Goal: Find specific page/section: Find specific page/section

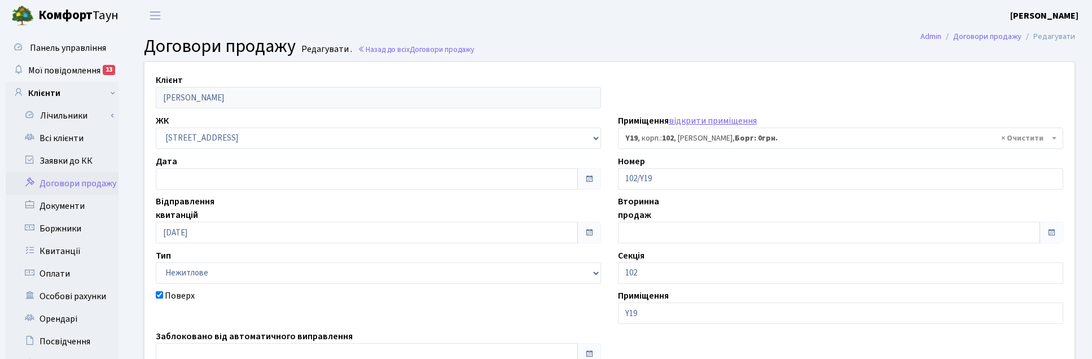
select select "39973"
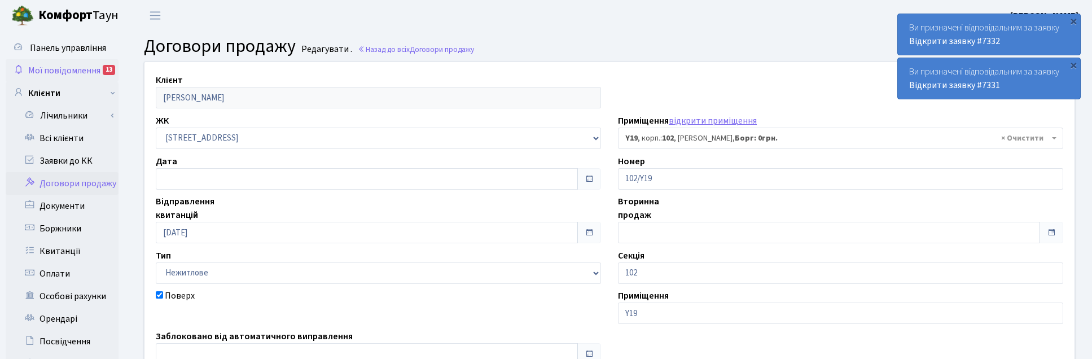
click at [77, 69] on span "Мої повідомлення" at bounding box center [64, 70] width 72 height 12
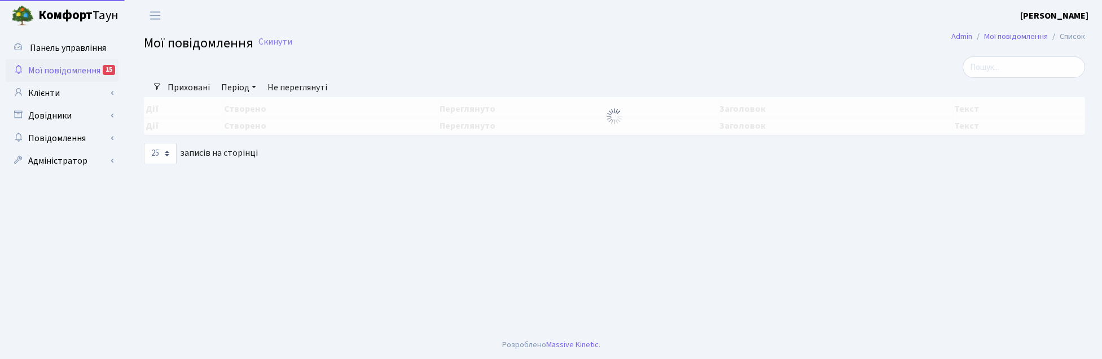
select select "25"
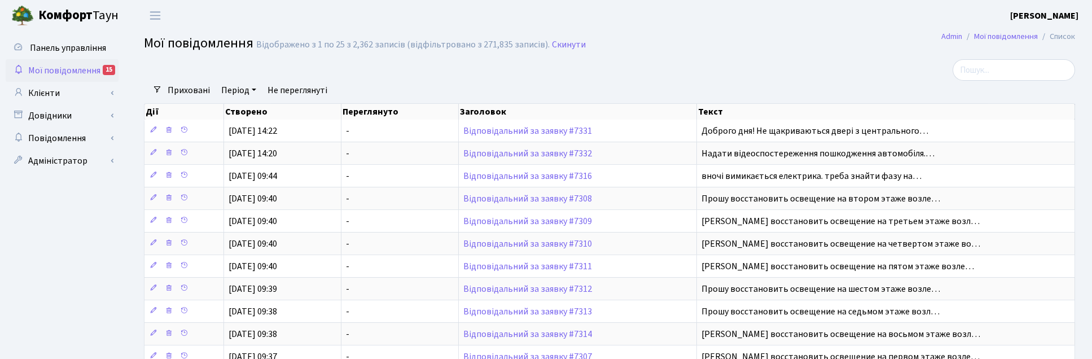
click at [824, 87] on div "Приховані Період [DATE] - [DATE] Не переглянуті Очистити фільтри" at bounding box center [614, 90] width 904 height 19
click at [717, 60] on div at bounding box center [451, 69] width 632 height 21
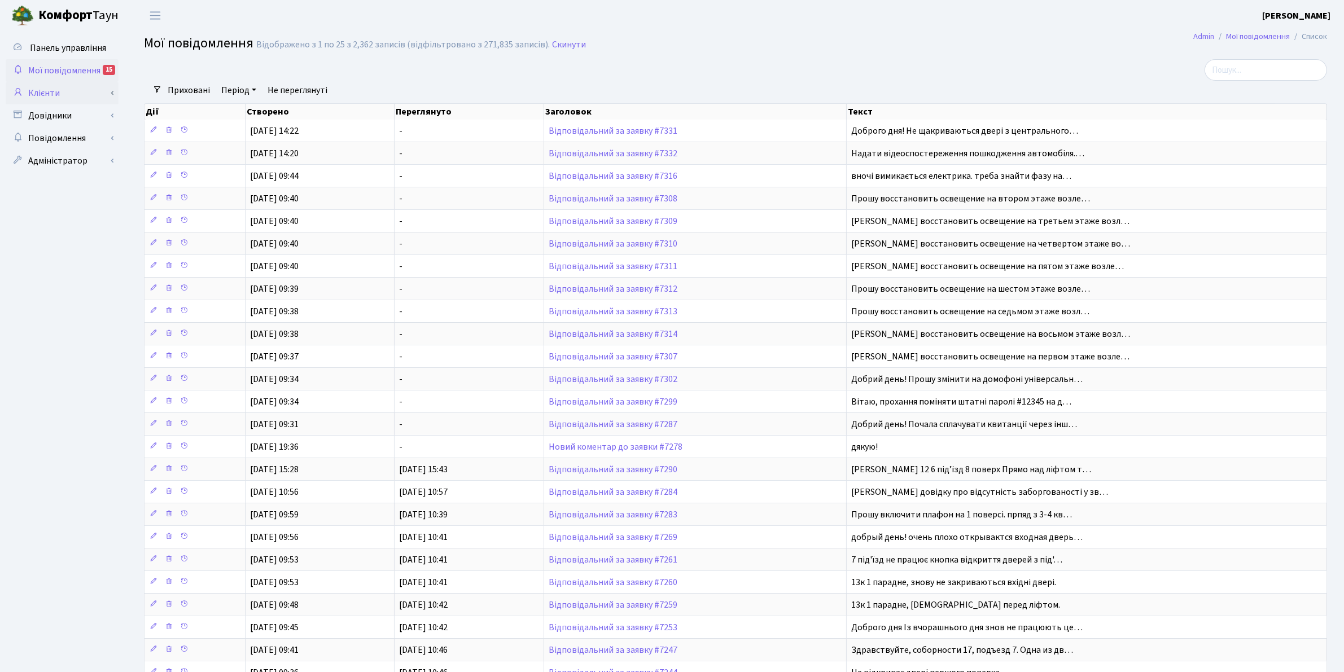
click at [49, 86] on link "Клієнти" at bounding box center [62, 93] width 113 height 23
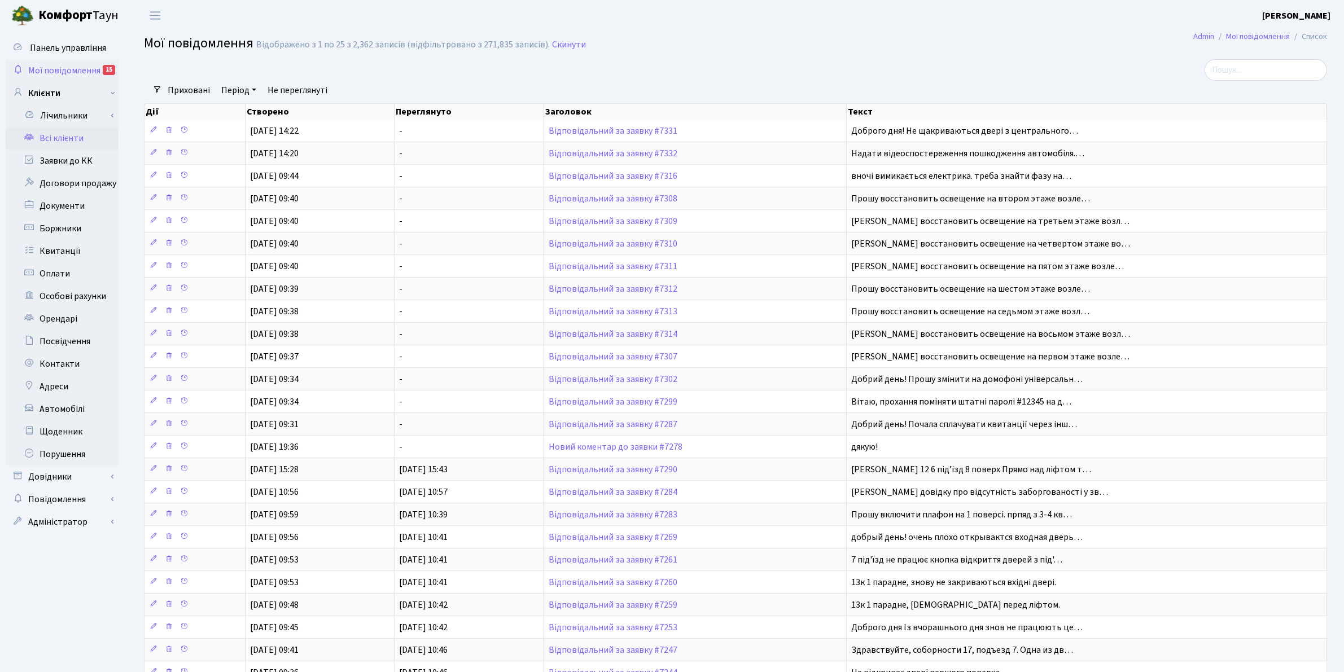
click at [81, 140] on link "Всі клієнти" at bounding box center [62, 138] width 113 height 23
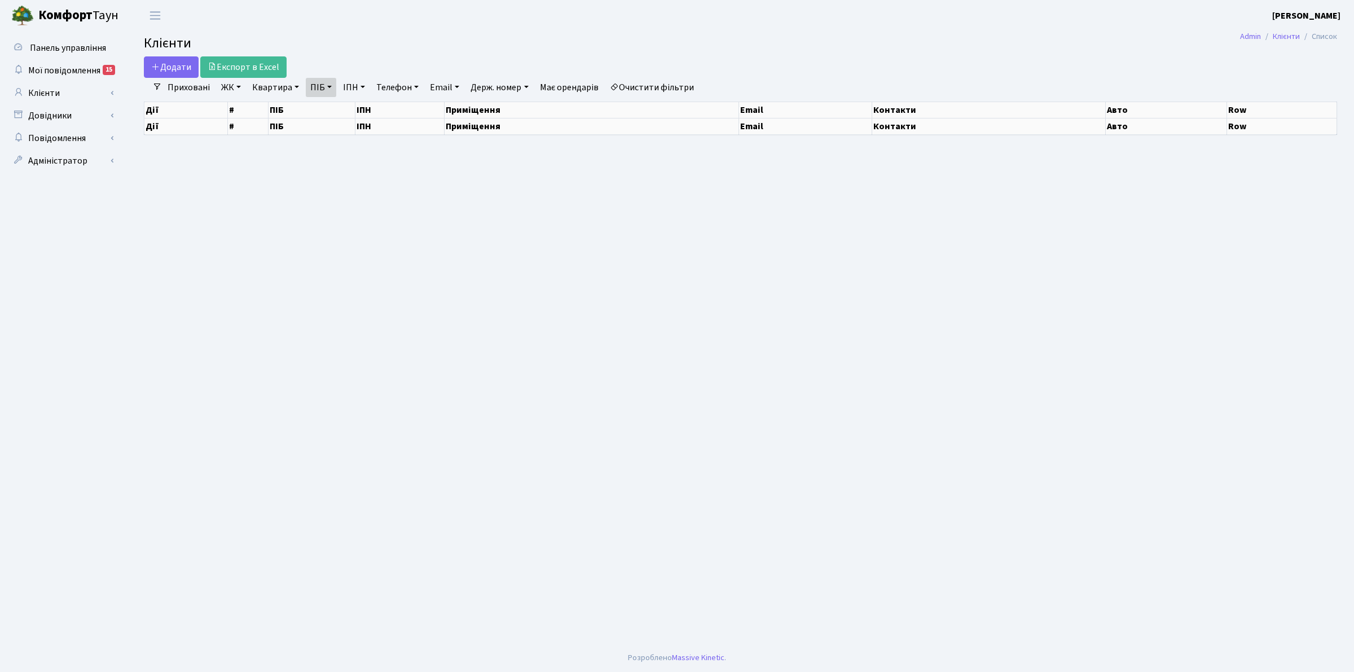
select select "25"
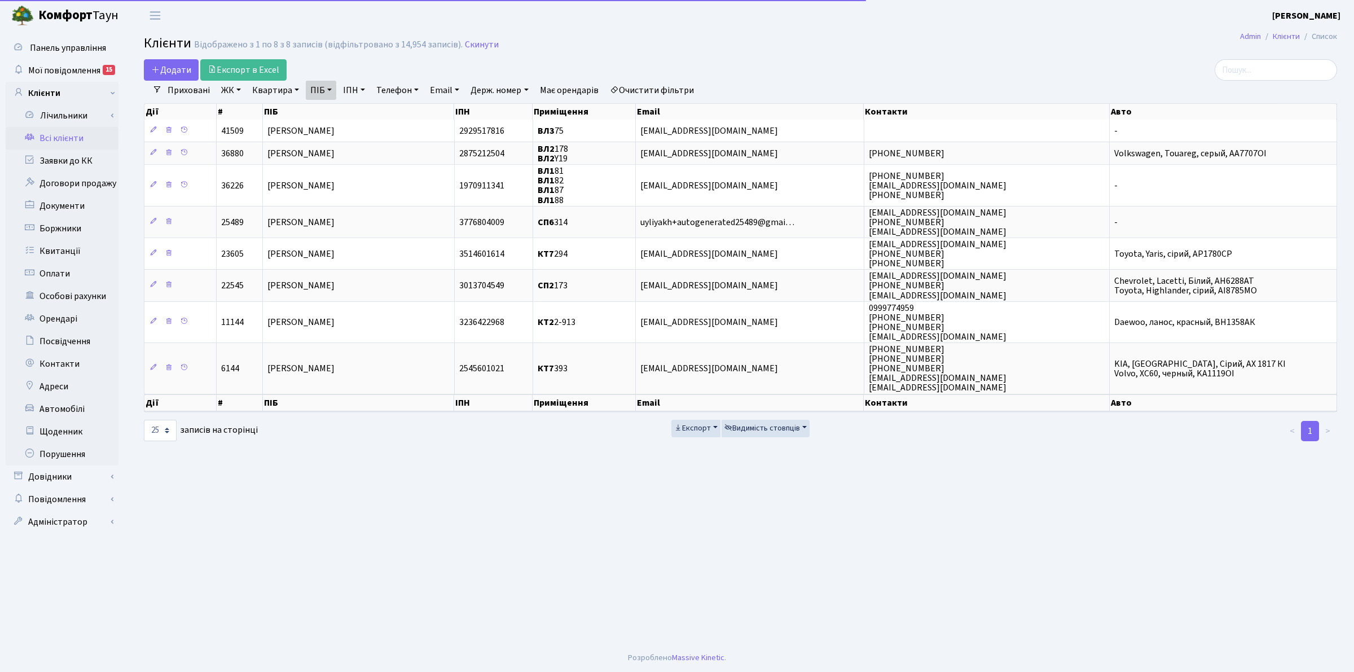
drag, startPoint x: 329, startPoint y: 89, endPoint x: 340, endPoint y: 107, distance: 21.0
click at [329, 89] on link "ПІБ" at bounding box center [321, 90] width 30 height 19
click at [343, 113] on input "хиж" at bounding box center [339, 112] width 66 height 21
click at [383, 113] on icon at bounding box center [383, 112] width 9 height 9
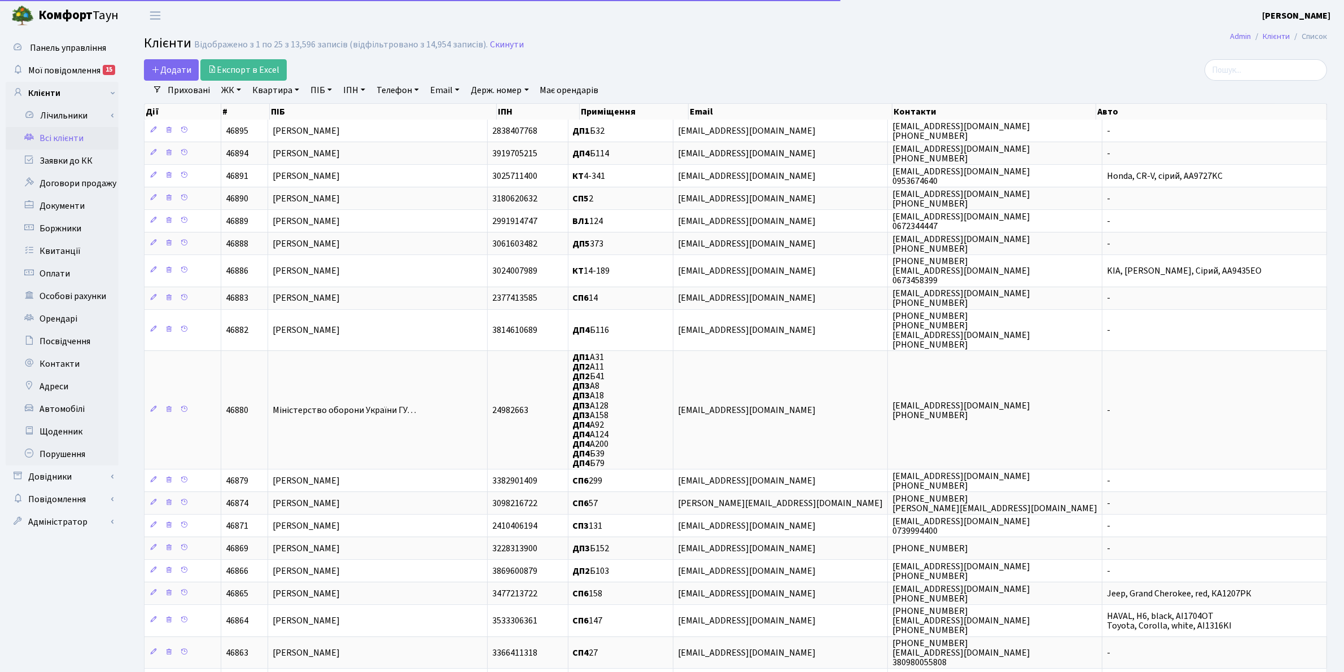
click at [296, 91] on link "Квартира" at bounding box center [276, 90] width 56 height 19
click at [283, 112] on input "text" at bounding box center [281, 112] width 66 height 21
type input "П3"
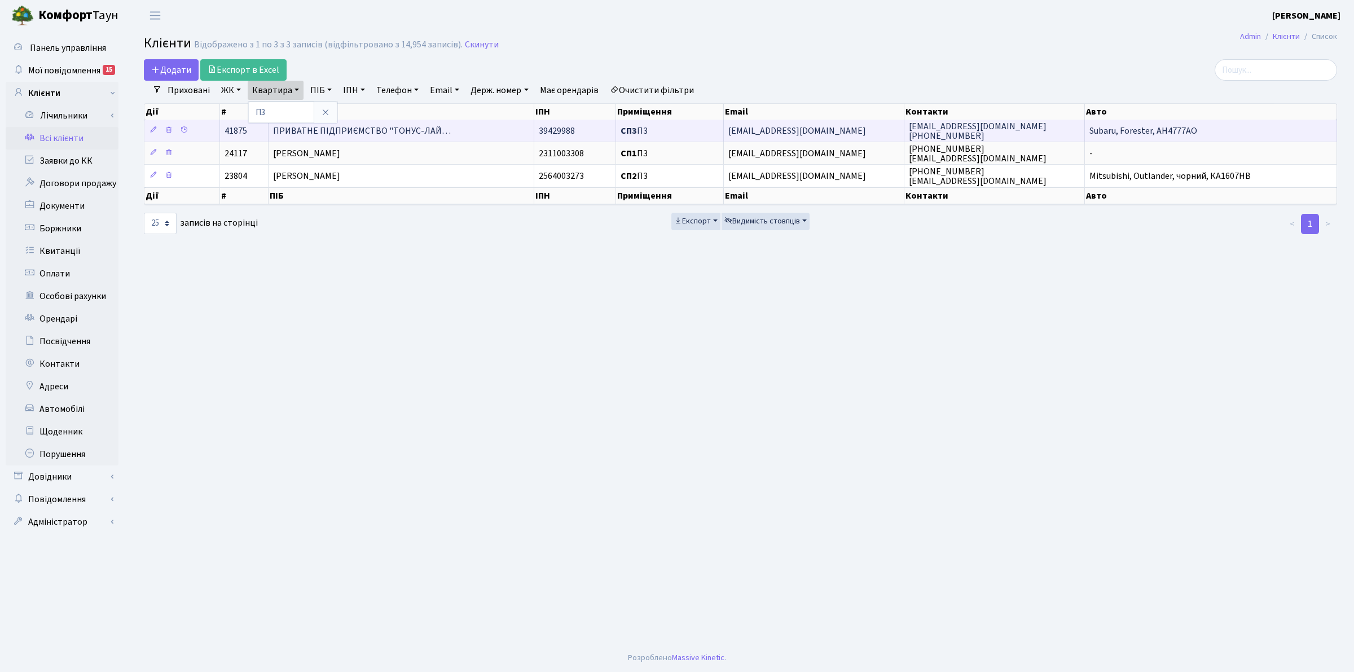
click at [438, 126] on span "ПРИВАТНЕ ПІДПРИЄМСТВО "ТОНУС-ЛАЙ…" at bounding box center [362, 131] width 178 height 12
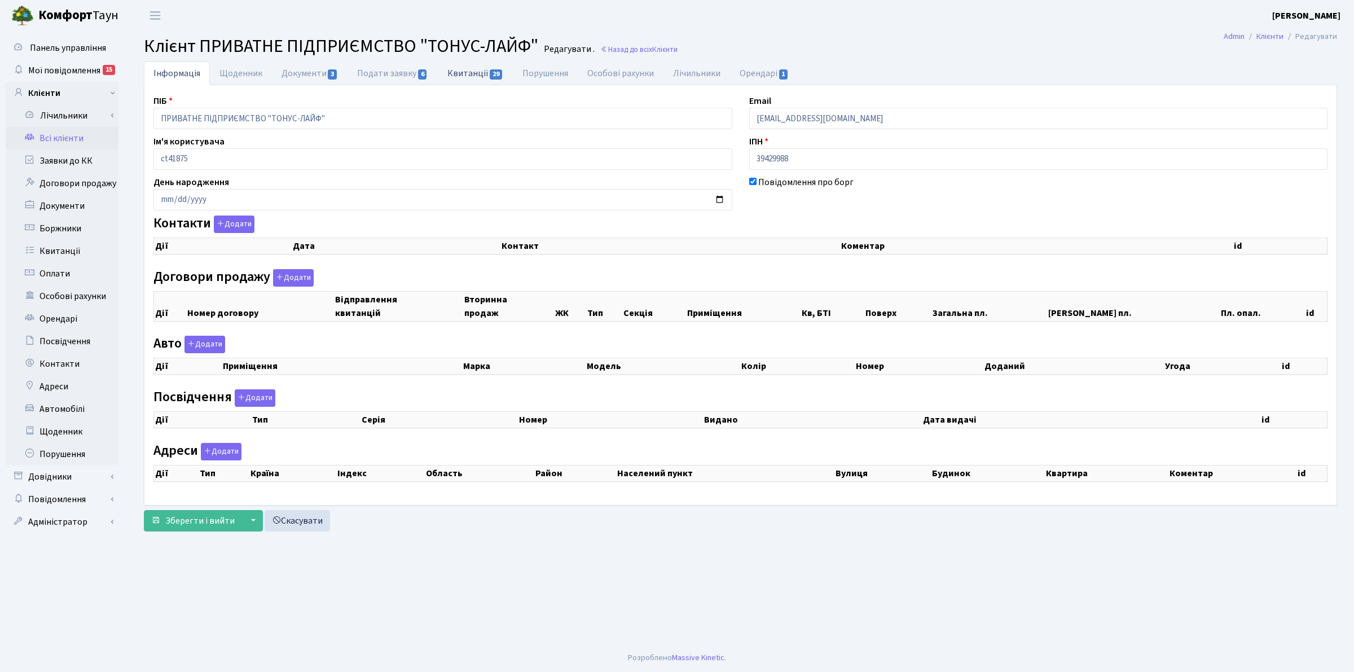
click at [466, 73] on link "Квитанції 29" at bounding box center [475, 73] width 75 height 23
select select "25"
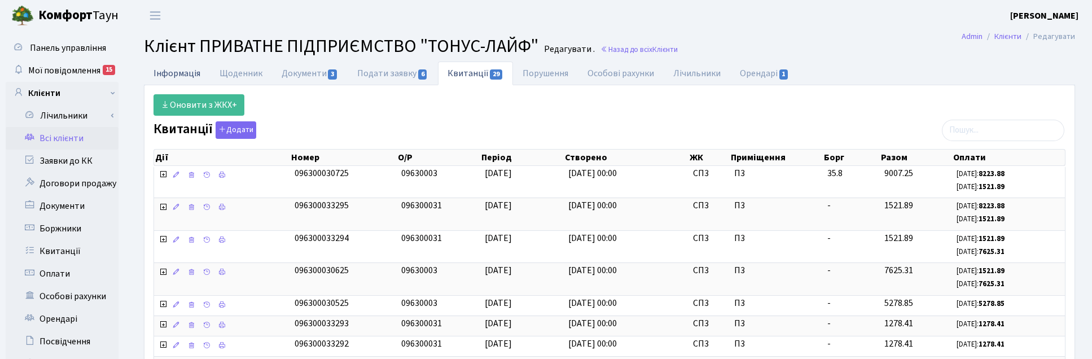
click at [181, 74] on link "Інформація" at bounding box center [177, 73] width 66 height 23
select select "25"
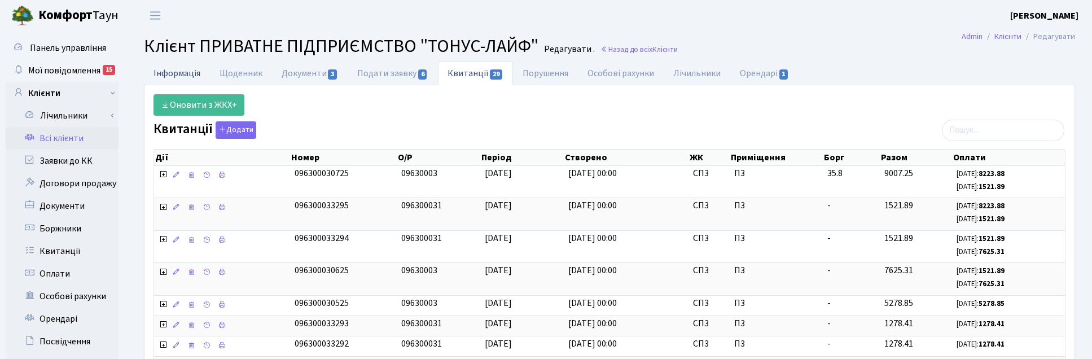
select select "25"
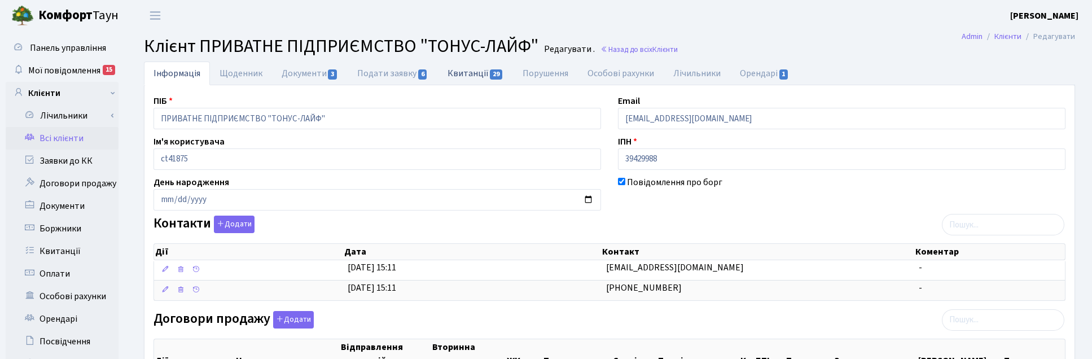
click at [469, 74] on link "Квитанції 29" at bounding box center [475, 73] width 75 height 23
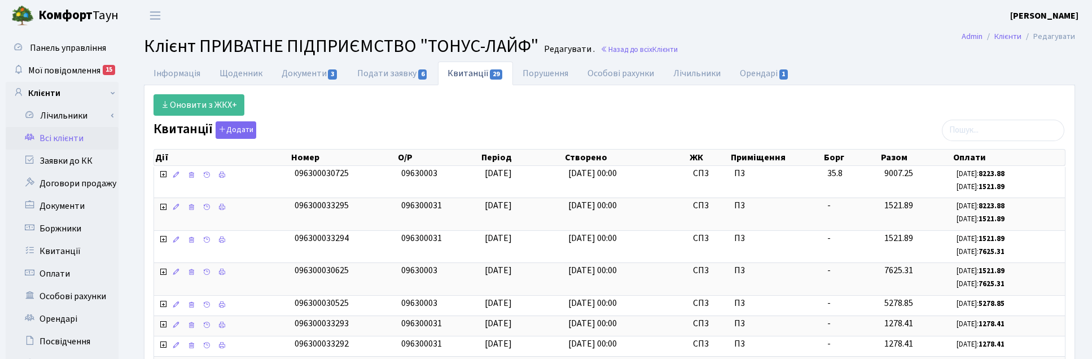
click at [882, 54] on h2 "Клієнт ПРИВАТНЕ ПІДПРИЄМСТВО "ТОНУС-ЛАЙФ" Редагувати . Назад до всіх Клієнти" at bounding box center [609, 46] width 931 height 21
click at [920, 63] on ul "Інформація Щоденник Документи 3 Подати заявку 6 Квитанції 29 Порушення Особові …" at bounding box center [609, 74] width 931 height 24
